Goal: Information Seeking & Learning: Learn about a topic

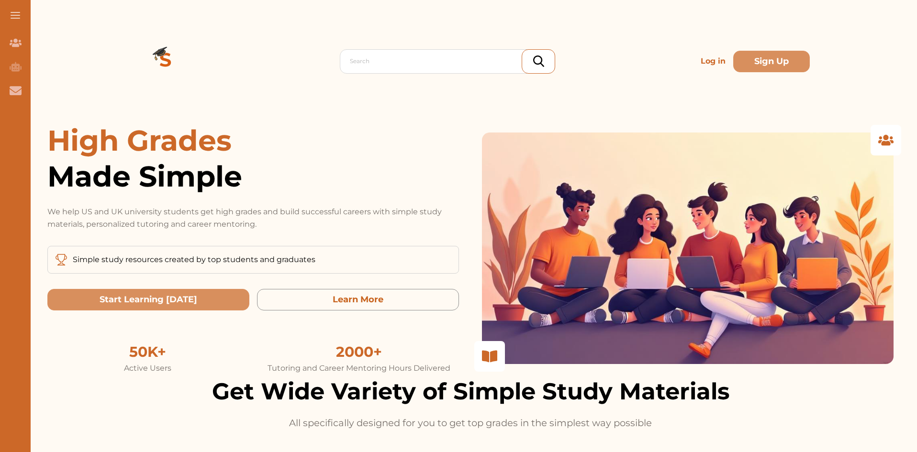
click at [697, 64] on p "Log in" at bounding box center [713, 61] width 33 height 19
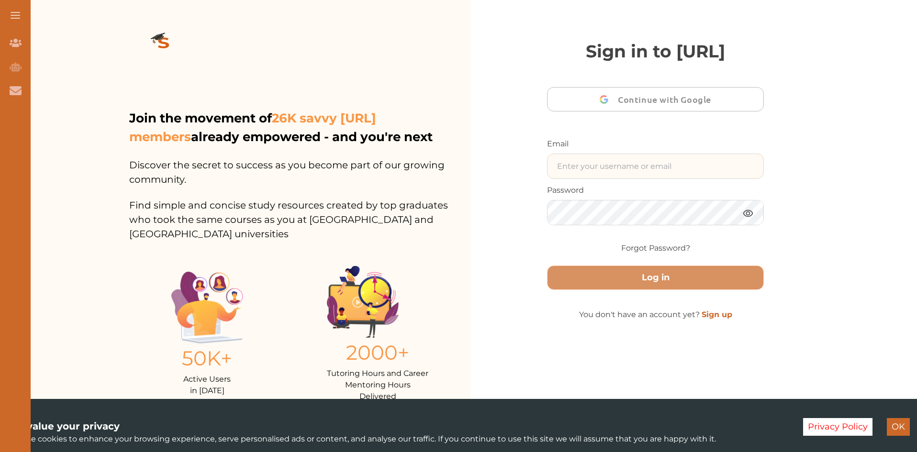
type input "[DOMAIN_NAME][EMAIL_ADDRESS][DOMAIN_NAME]"
click at [747, 219] on img at bounding box center [748, 213] width 11 height 12
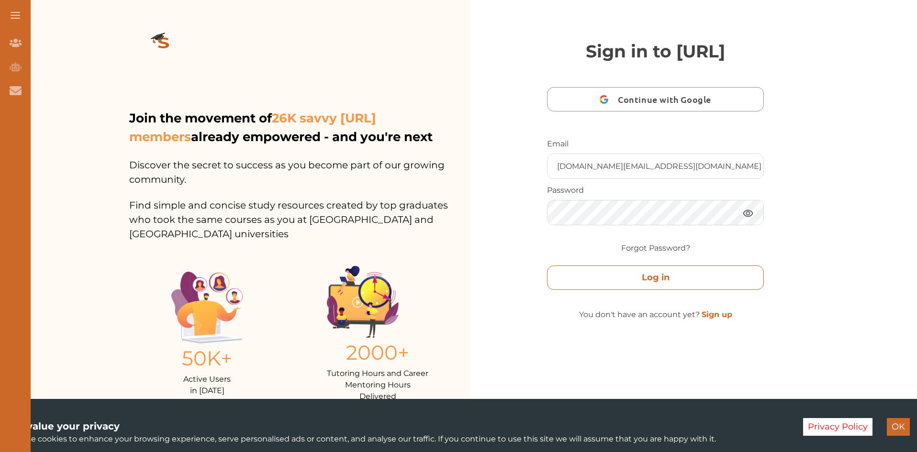
click at [670, 290] on button "Log in" at bounding box center [655, 278] width 217 height 24
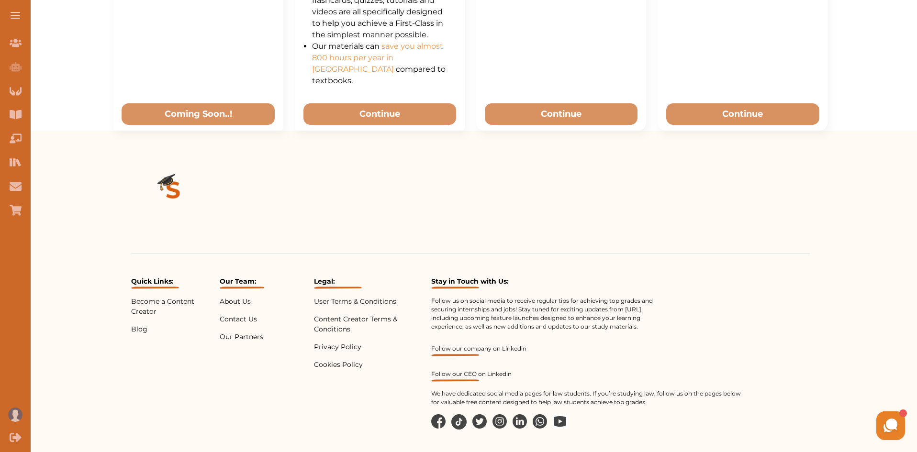
scroll to position [728, 0]
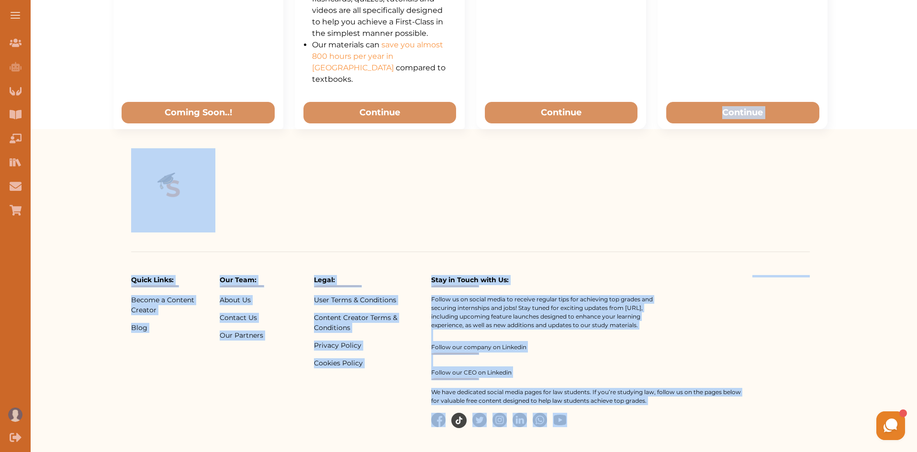
drag, startPoint x: 912, startPoint y: 404, endPoint x: 919, endPoint y: 67, distance: 336.6
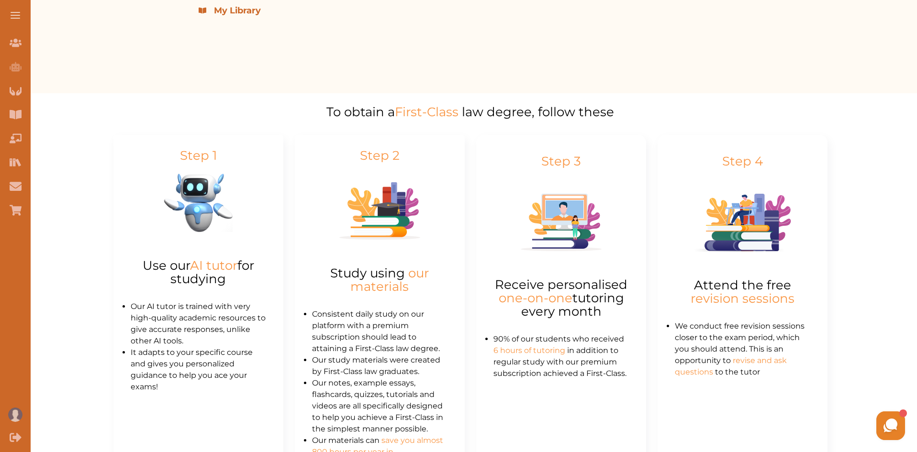
scroll to position [0, 0]
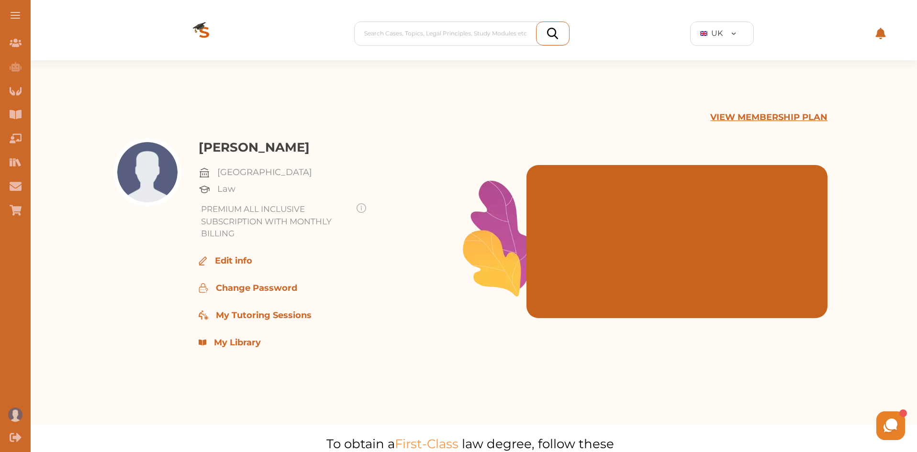
click at [12, 16] on button at bounding box center [15, 15] width 31 height 31
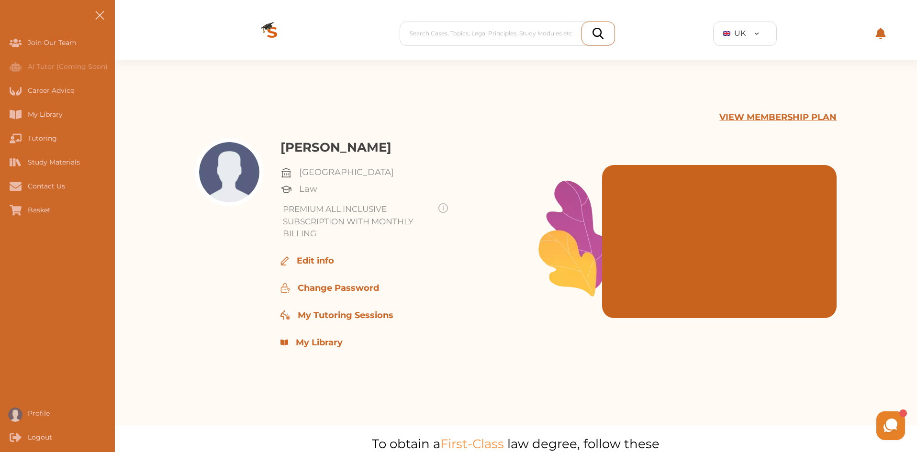
click at [316, 344] on p "My Library" at bounding box center [319, 343] width 47 height 13
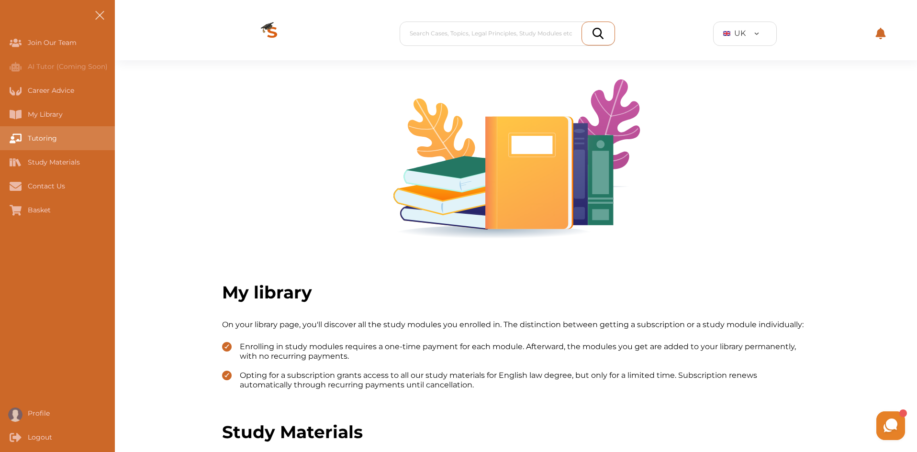
click at [0, 140] on div "Tutoring" at bounding box center [0, 138] width 0 height 24
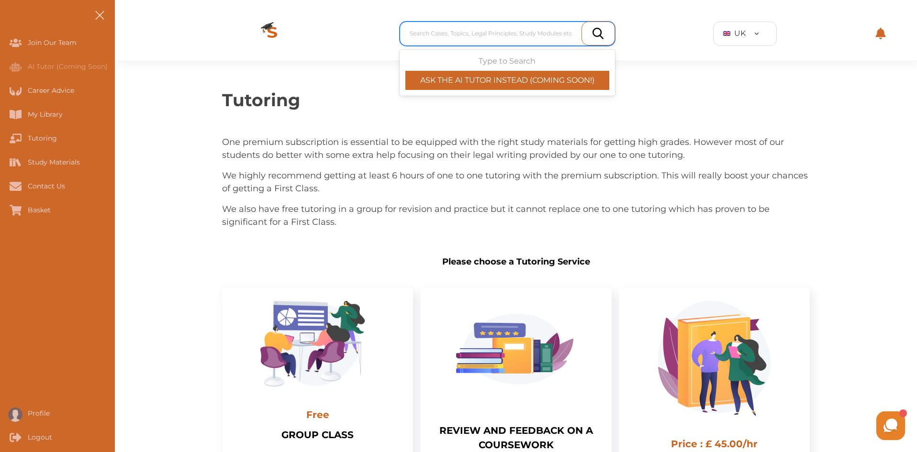
click at [542, 32] on div at bounding box center [510, 33] width 200 height 13
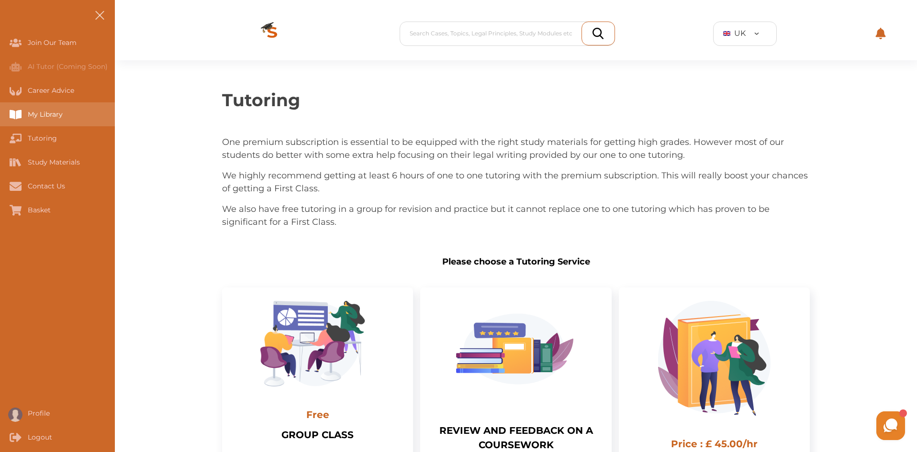
click at [59, 107] on div "My Library" at bounding box center [57, 114] width 115 height 24
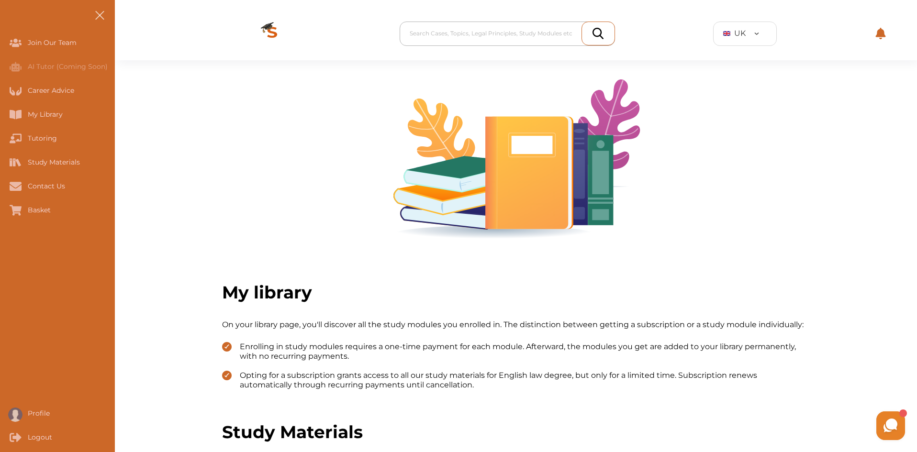
click at [459, 31] on div at bounding box center [510, 33] width 200 height 13
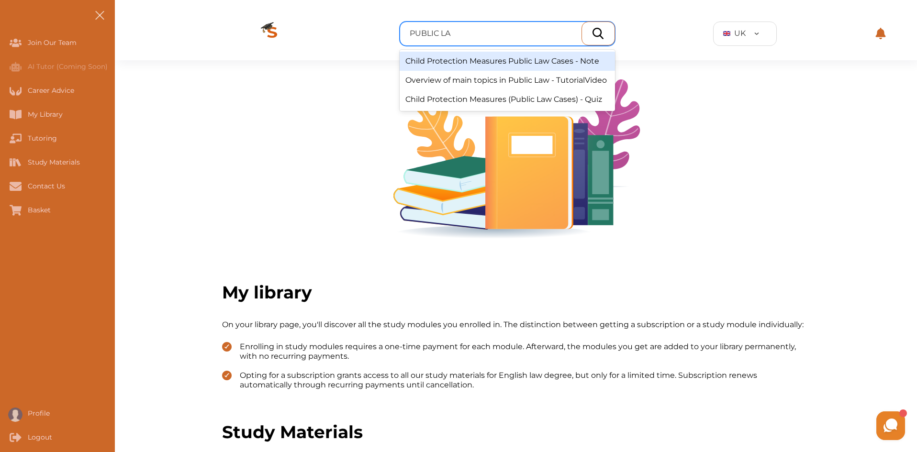
type input "PUBLIC LAW"
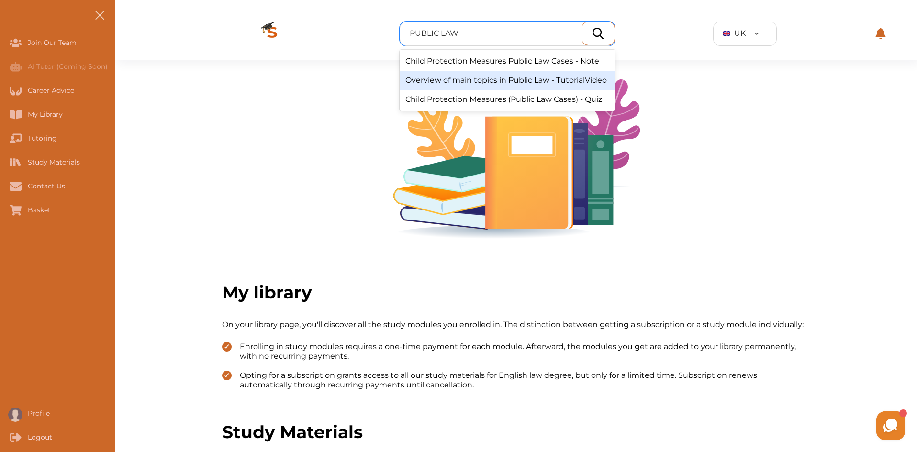
click at [486, 79] on div "Overview of main topics in Public Law - TutorialVideo" at bounding box center [507, 80] width 215 height 19
